Goal: Transaction & Acquisition: Purchase product/service

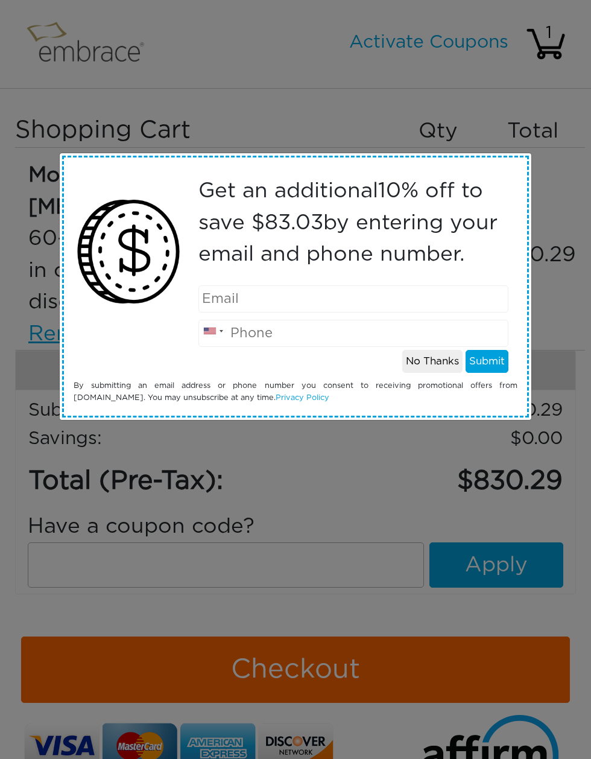
click at [437, 358] on button "No Thanks" at bounding box center [432, 361] width 60 height 23
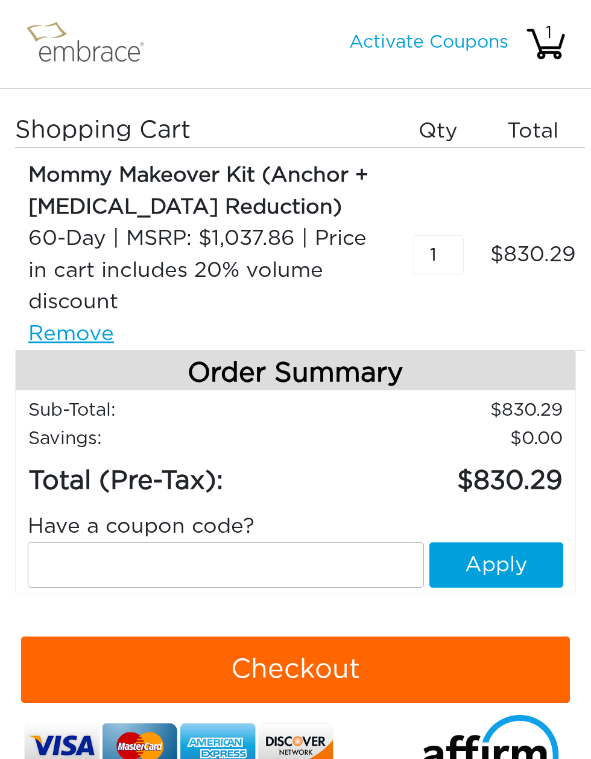
click at [328, 565] on input "text" at bounding box center [226, 564] width 396 height 45
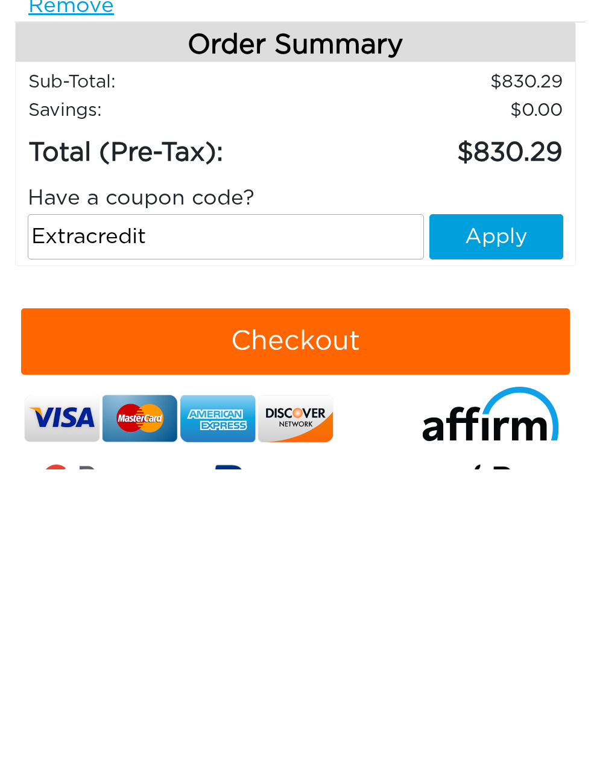
type input "Extracredit"
click at [517, 504] on button "Apply" at bounding box center [497, 526] width 134 height 45
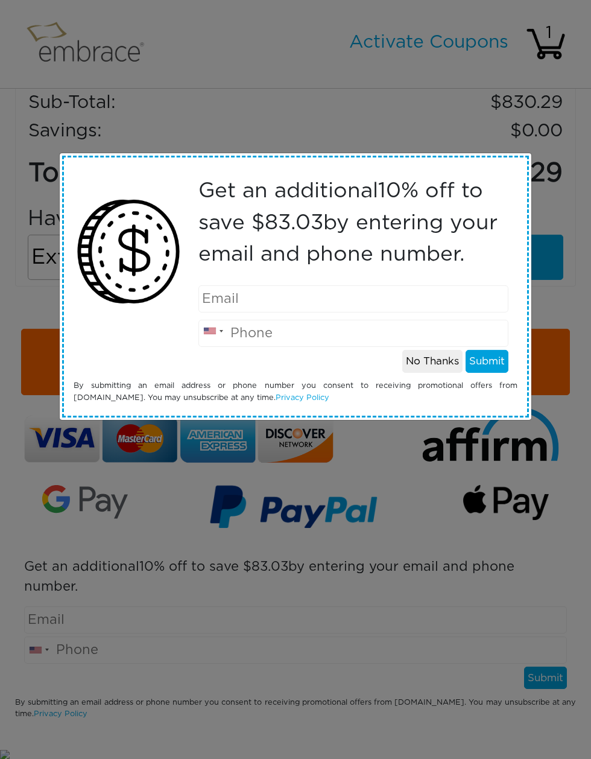
click at [437, 366] on button "No Thanks" at bounding box center [432, 361] width 60 height 23
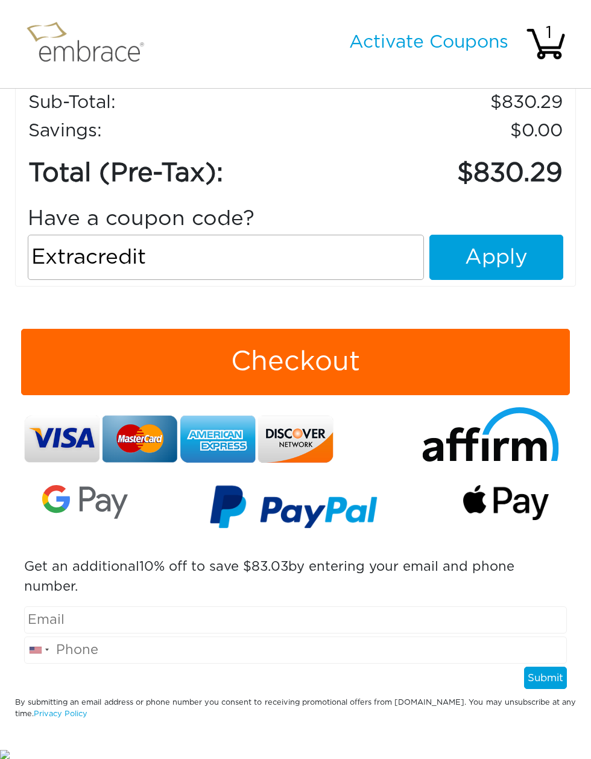
click at [537, 267] on button "Apply" at bounding box center [497, 257] width 134 height 45
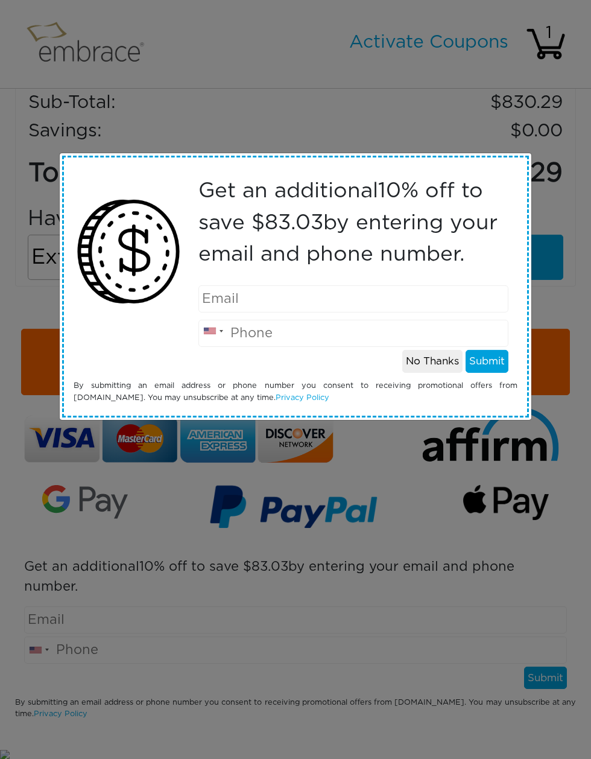
click at [467, 300] on input "email" at bounding box center [353, 298] width 311 height 27
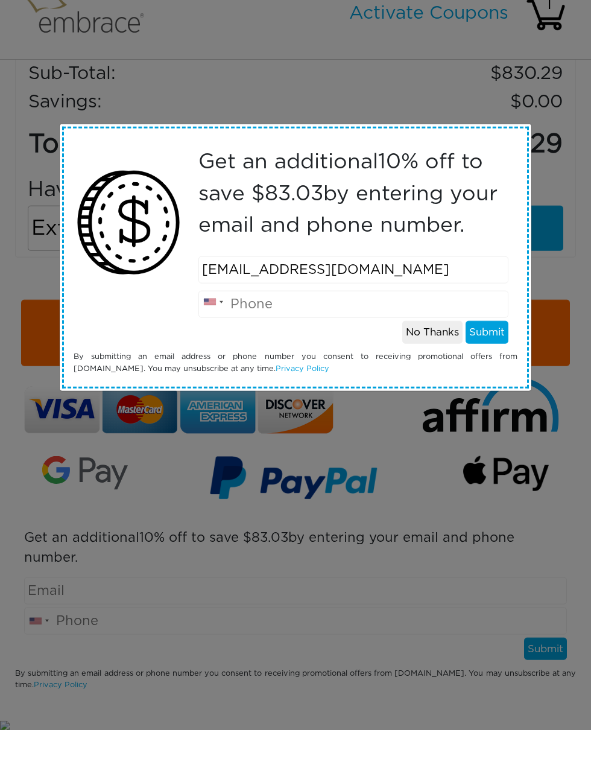
type input "[EMAIL_ADDRESS][DOMAIN_NAME]"
click at [372, 320] on input "tel" at bounding box center [353, 333] width 311 height 27
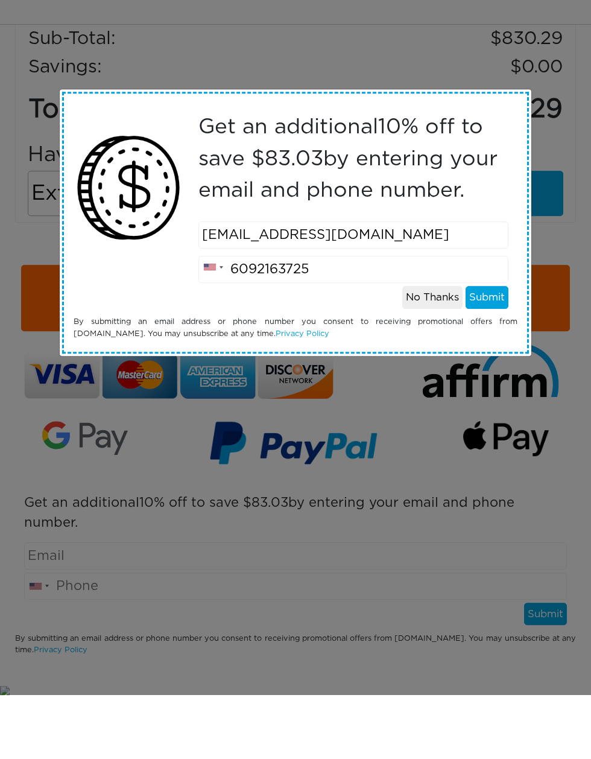
type input "6092163725"
click at [508, 350] on button "Submit" at bounding box center [487, 361] width 43 height 23
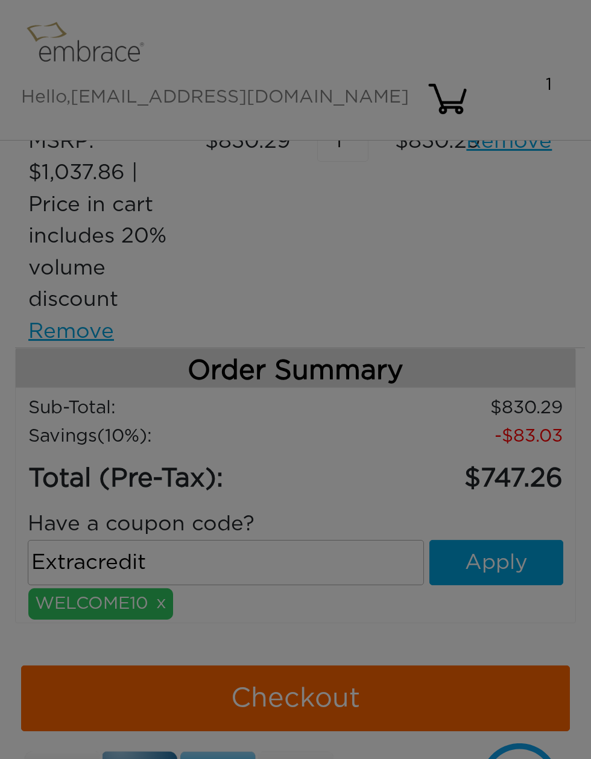
scroll to position [308, 0]
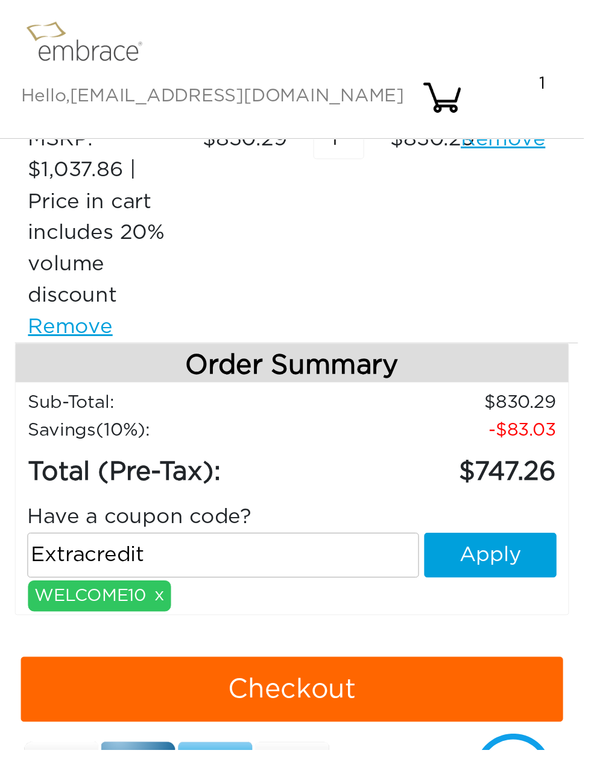
click at [519, 539] on button "Apply" at bounding box center [497, 561] width 134 height 45
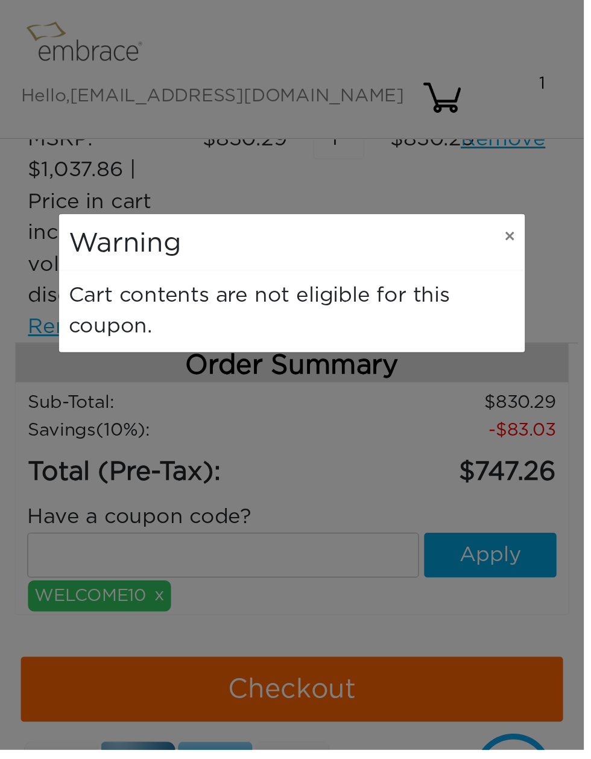
click at [526, 254] on button "×" at bounding box center [516, 239] width 31 height 45
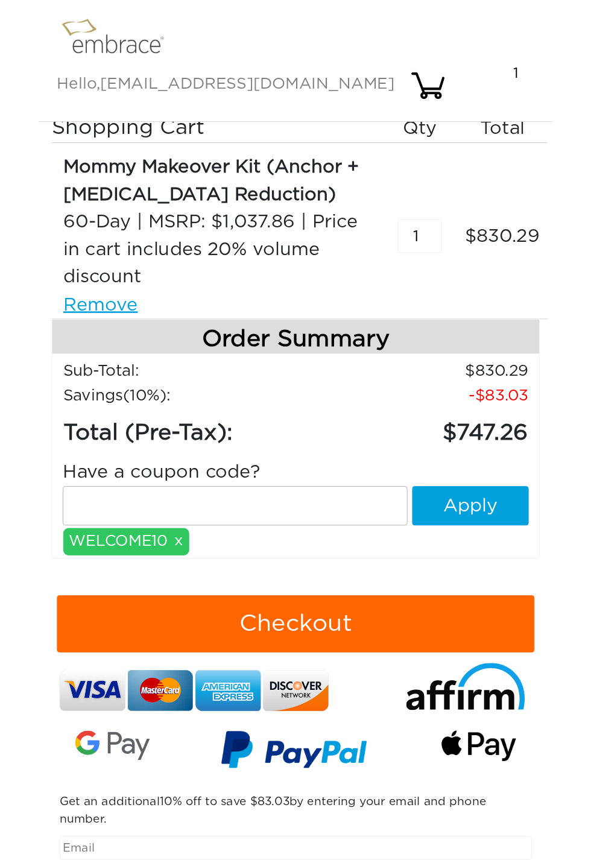
scroll to position [0, 0]
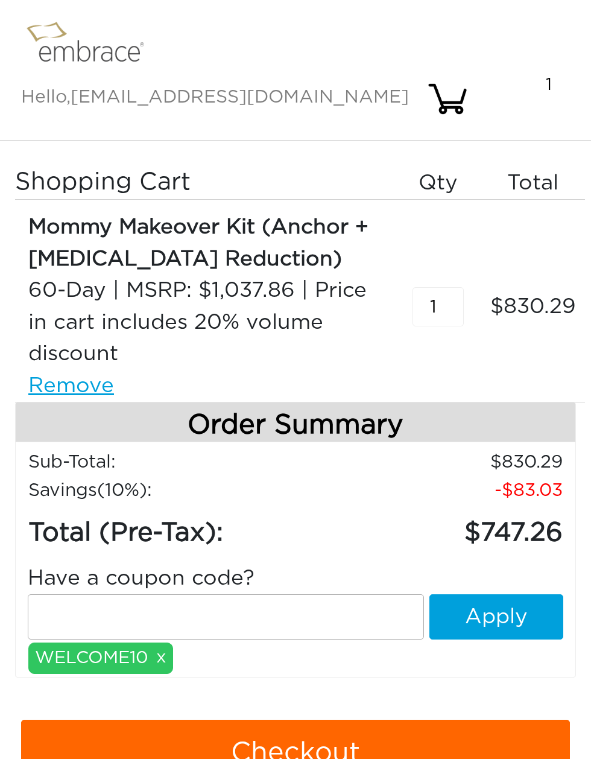
click at [86, 49] on img at bounding box center [90, 44] width 139 height 58
click at [93, 43] on img at bounding box center [90, 44] width 139 height 58
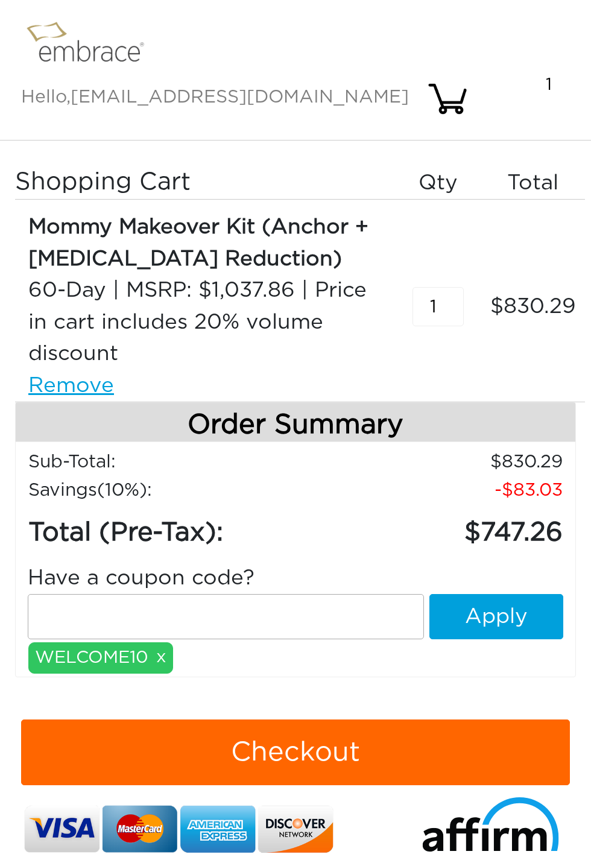
click at [116, 66] on img at bounding box center [90, 44] width 139 height 58
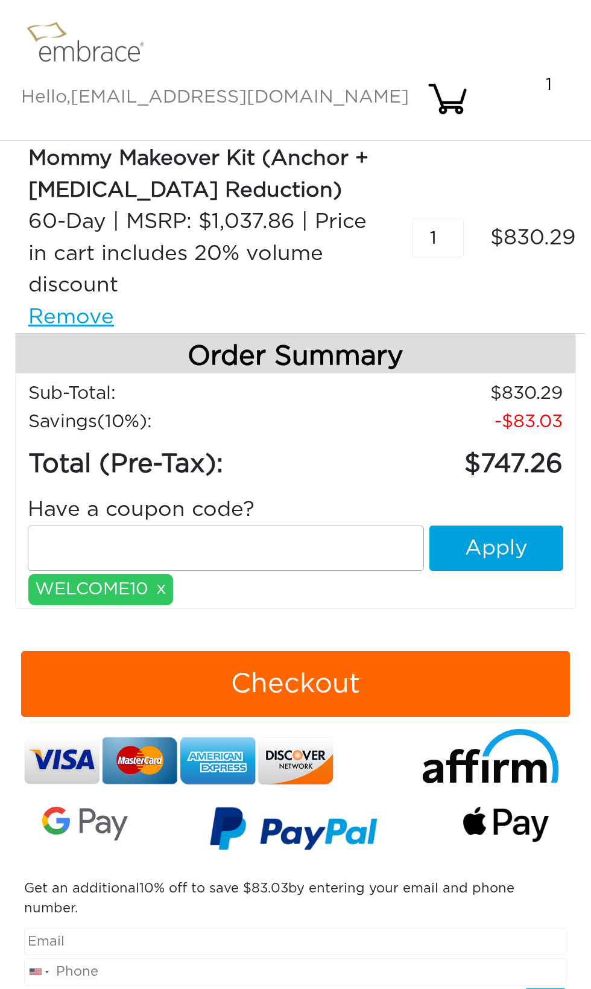
scroll to position [110, 0]
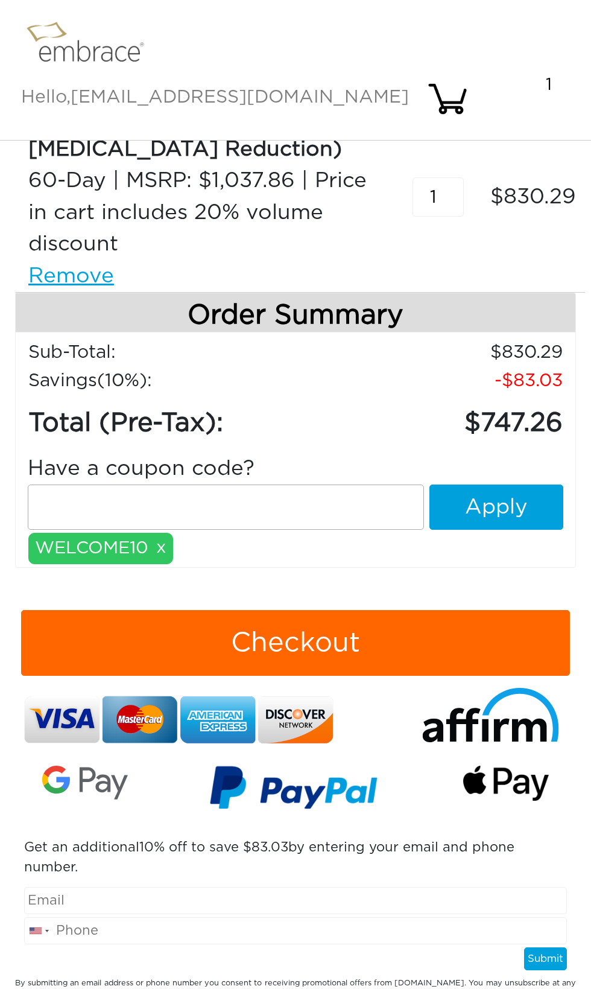
click at [407, 88] on span "[EMAIL_ADDRESS][DOMAIN_NAME]" at bounding box center [240, 97] width 338 height 18
click at [569, 72] on div "1" at bounding box center [549, 84] width 42 height 25
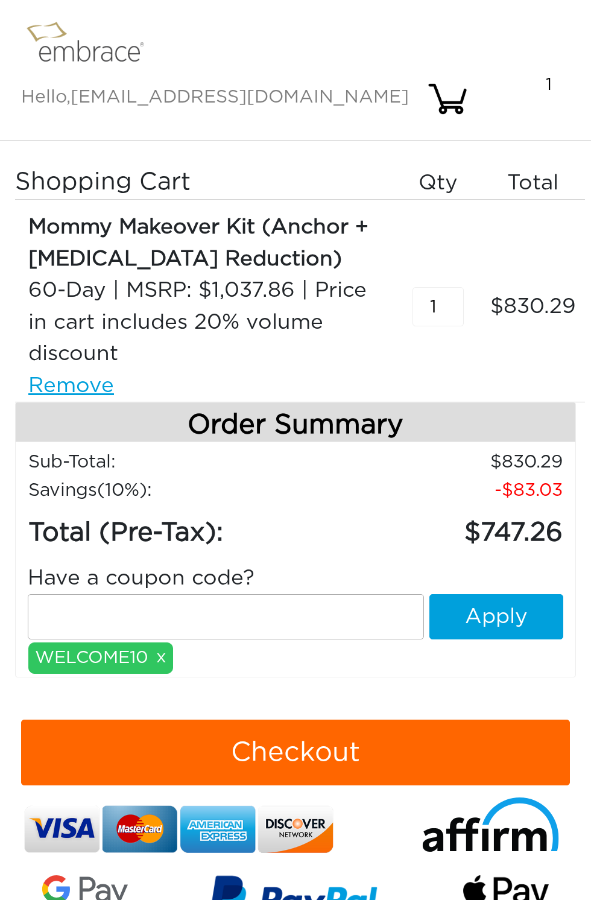
click at [74, 54] on img at bounding box center [90, 44] width 139 height 58
click at [71, 61] on img at bounding box center [90, 44] width 139 height 58
click at [104, 46] on img at bounding box center [90, 44] width 139 height 58
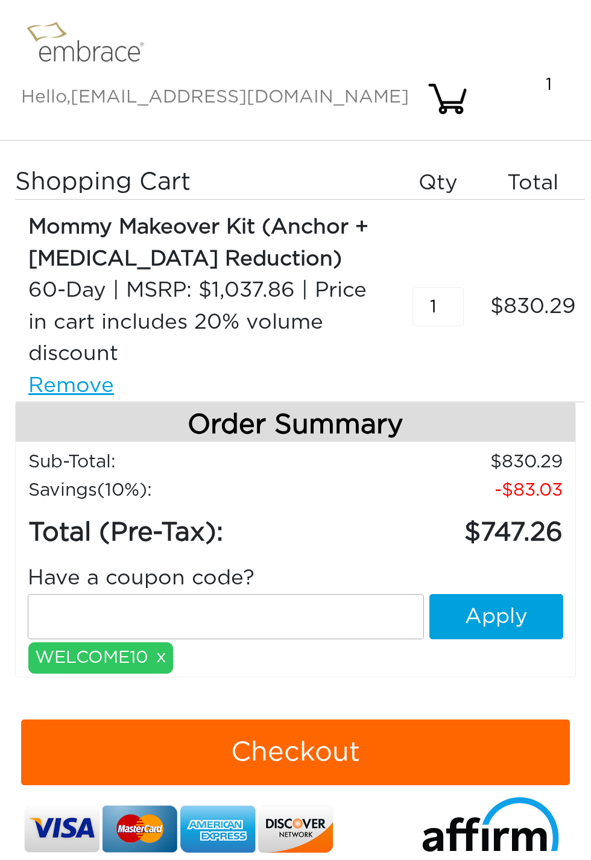
click at [77, 370] on link "Remove" at bounding box center [204, 386] width 352 height 32
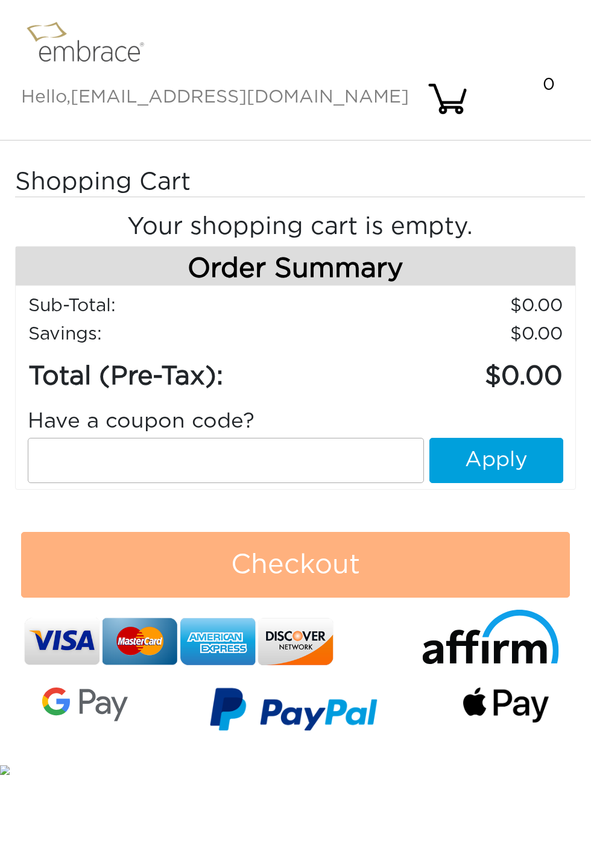
click at [83, 44] on img at bounding box center [90, 44] width 139 height 58
click at [328, 438] on input "text" at bounding box center [226, 460] width 396 height 45
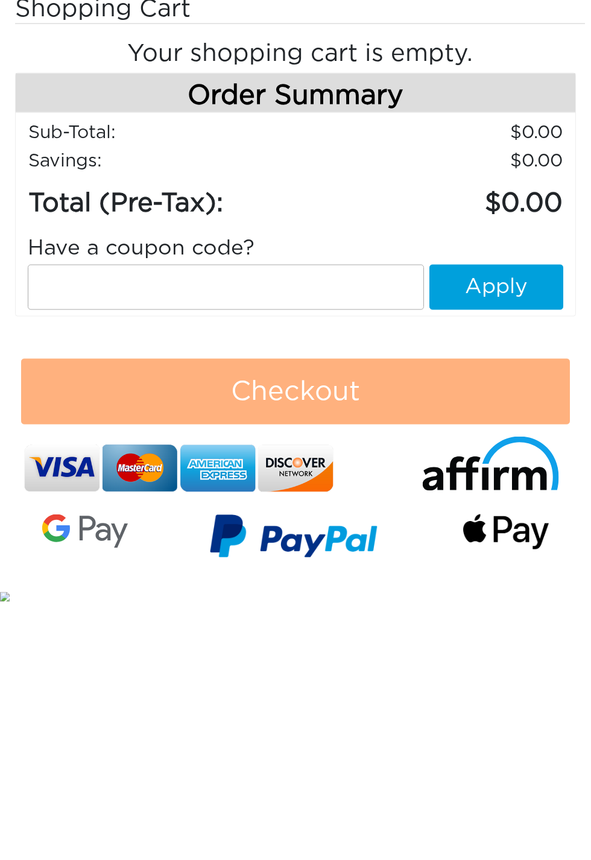
click at [347, 438] on input "text" at bounding box center [226, 460] width 396 height 45
paste input "EXTRACREDIT"
type input "EXTRACREDIT"
click at [525, 438] on button "Apply" at bounding box center [497, 460] width 134 height 45
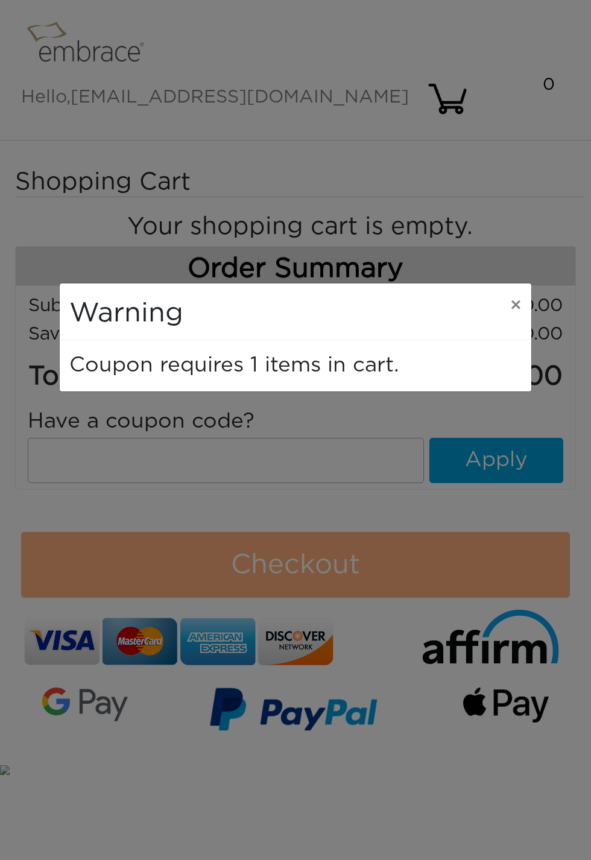
click at [527, 319] on button "×" at bounding box center [516, 306] width 31 height 45
